Goal: Transaction & Acquisition: Subscribe to service/newsletter

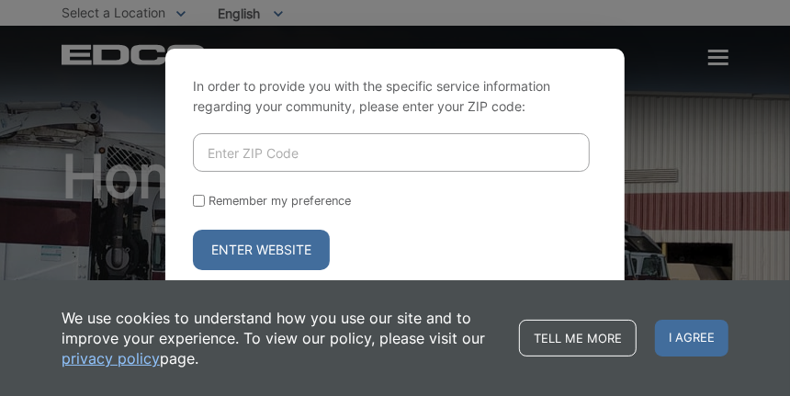
click at [306, 163] on input "Enter ZIP Code" at bounding box center [391, 152] width 397 height 39
type input "92118"
click at [240, 243] on button "Enter Website" at bounding box center [261, 250] width 137 height 40
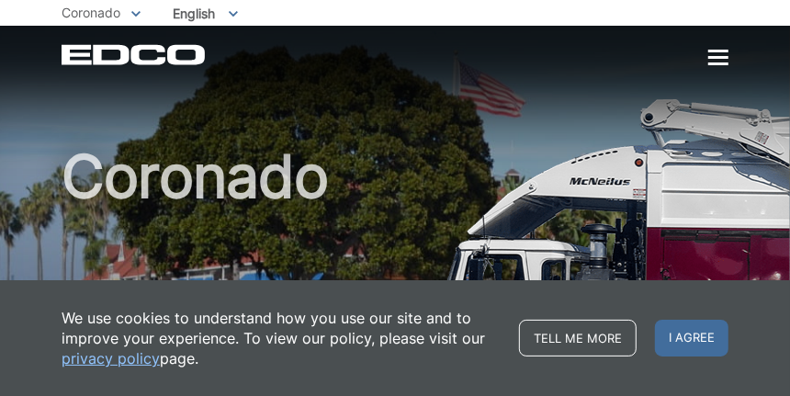
click at [715, 70] on div "Coronado" at bounding box center [395, 228] width 667 height 404
click at [716, 58] on div at bounding box center [718, 57] width 20 height 3
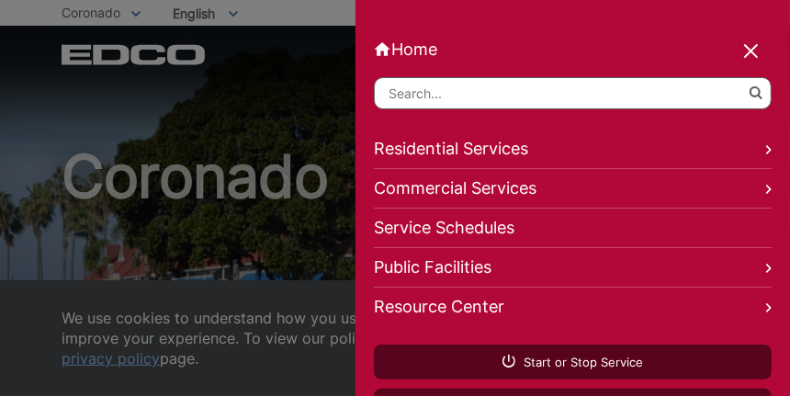
click at [628, 158] on link "Residential Services" at bounding box center [573, 150] width 398 height 40
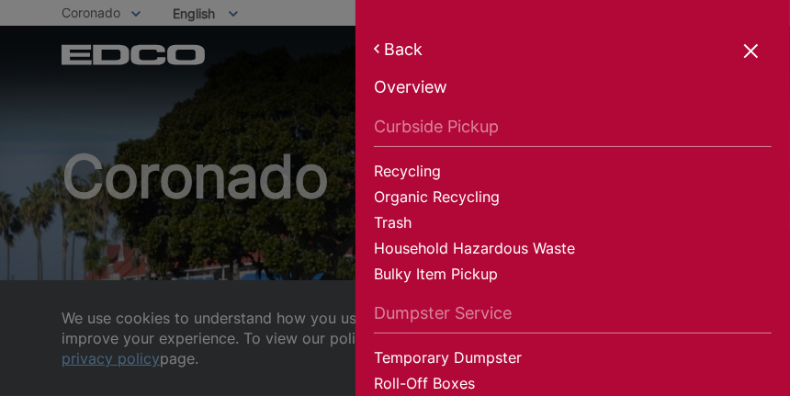
click at [398, 53] on link "Back" at bounding box center [573, 49] width 398 height 19
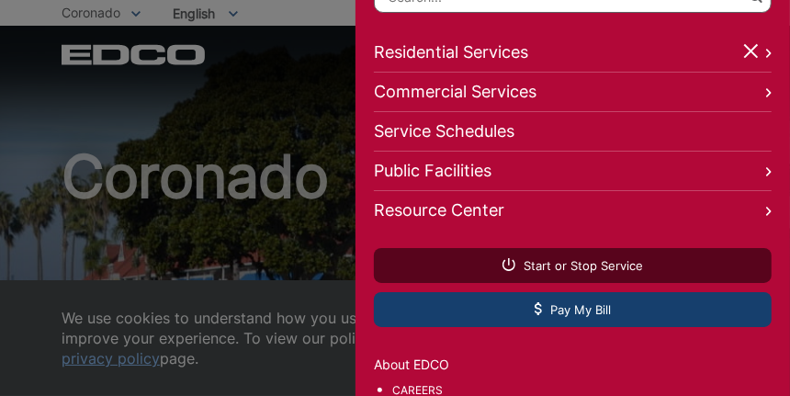
scroll to position [182, 0]
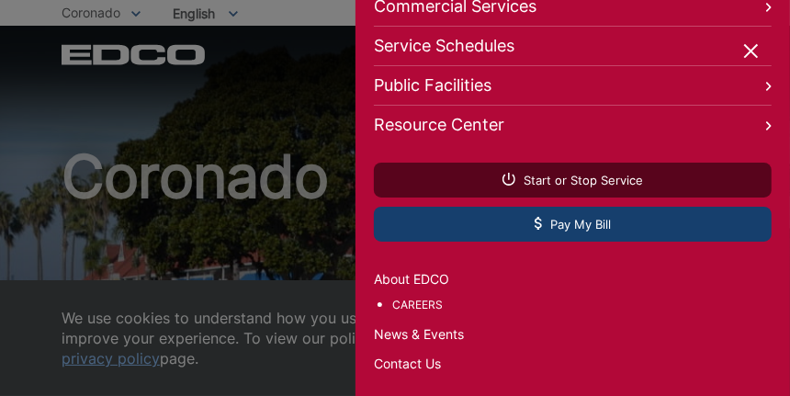
click at [566, 227] on span "Pay My Bill" at bounding box center [573, 224] width 77 height 17
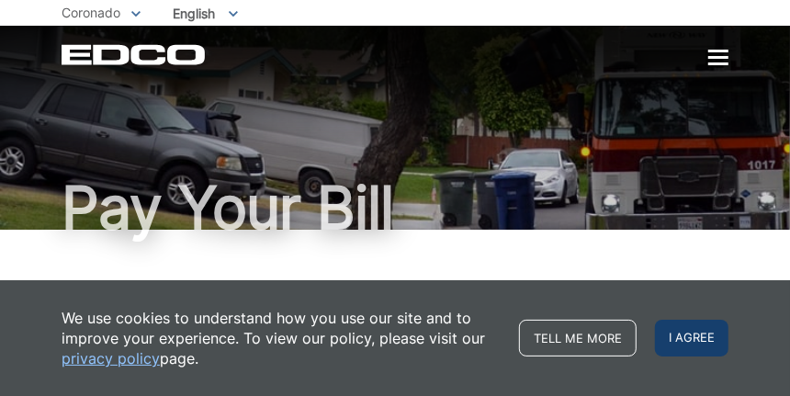
click at [694, 341] on span "I agree" at bounding box center [692, 338] width 74 height 37
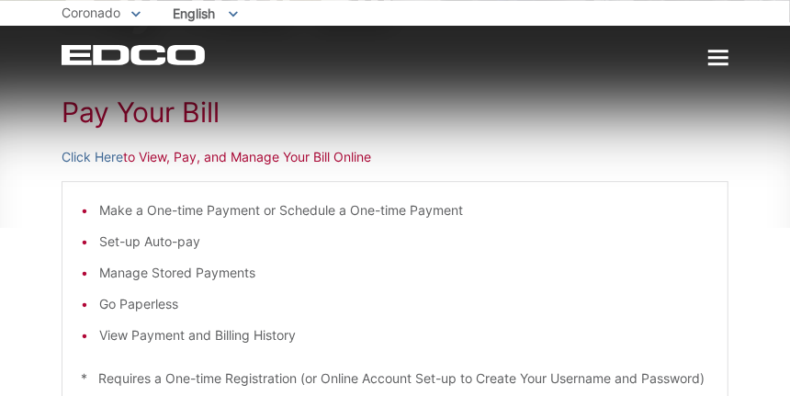
scroll to position [255, 0]
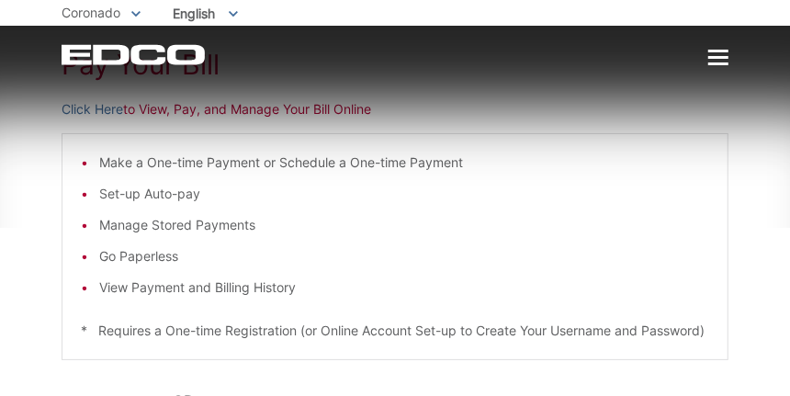
click at [156, 158] on li "Make a One-time Payment or Schedule a One-time Payment" at bounding box center [404, 163] width 610 height 20
click at [85, 107] on link "Click Here" at bounding box center [93, 109] width 62 height 20
